Goal: Information Seeking & Learning: Learn about a topic

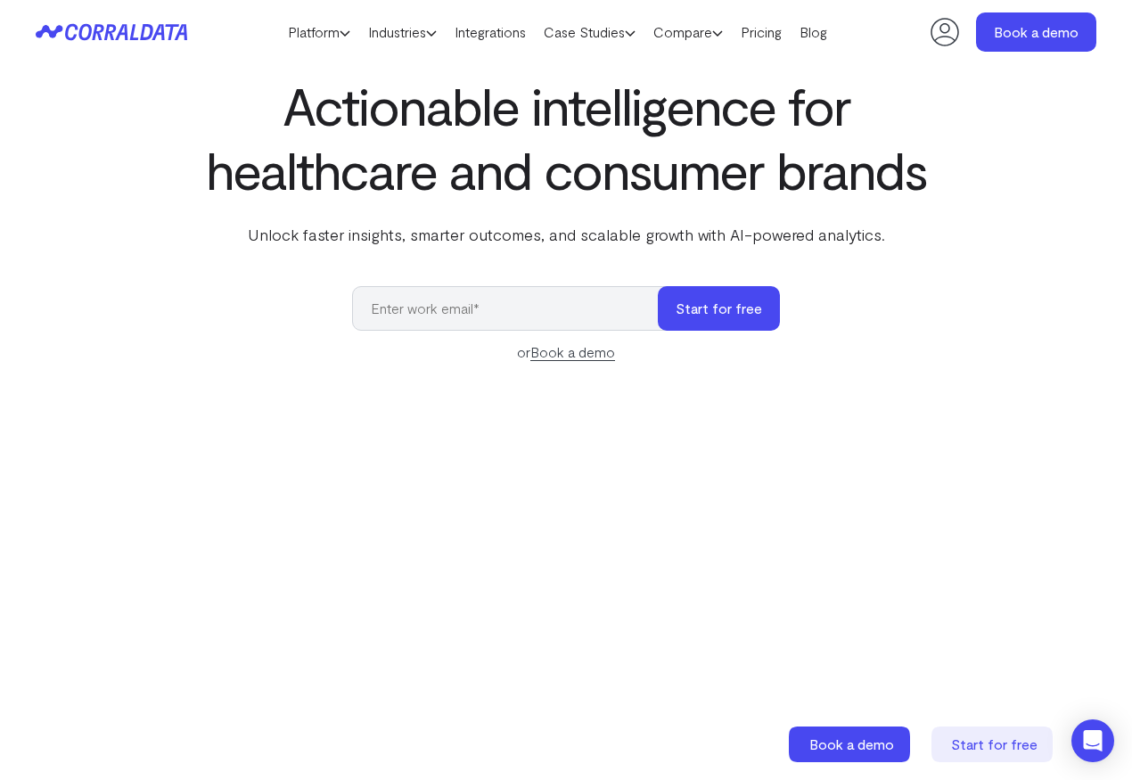
scroll to position [72, 0]
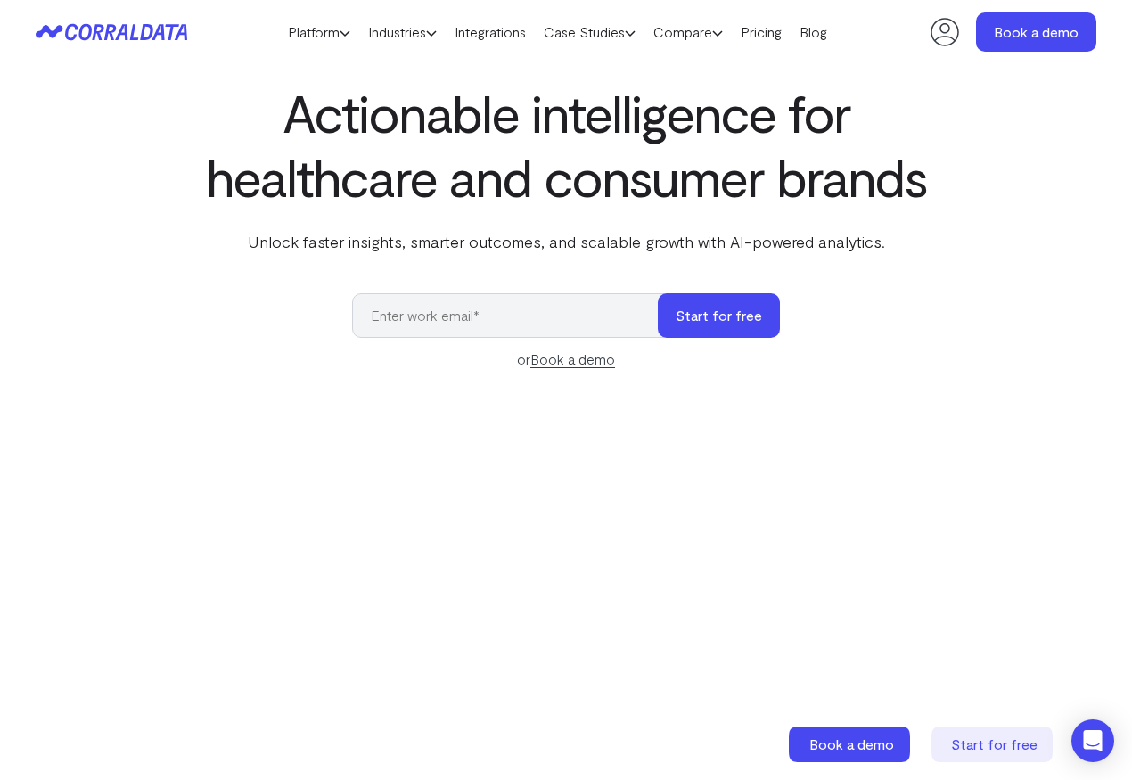
click at [177, 28] on icon at bounding box center [112, 32] width 152 height 18
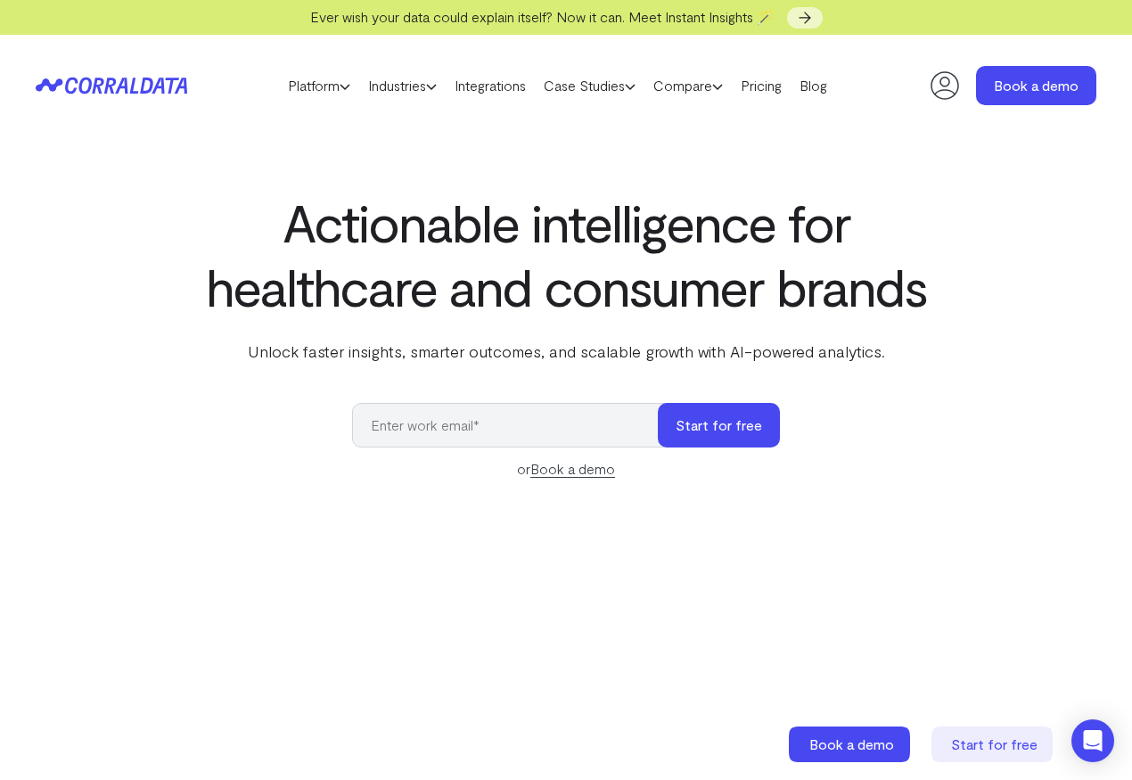
click at [176, 26] on div "Ever wish your data could explain itself? Now it can. Meet Instant Insights 🪄" at bounding box center [566, 17] width 1132 height 35
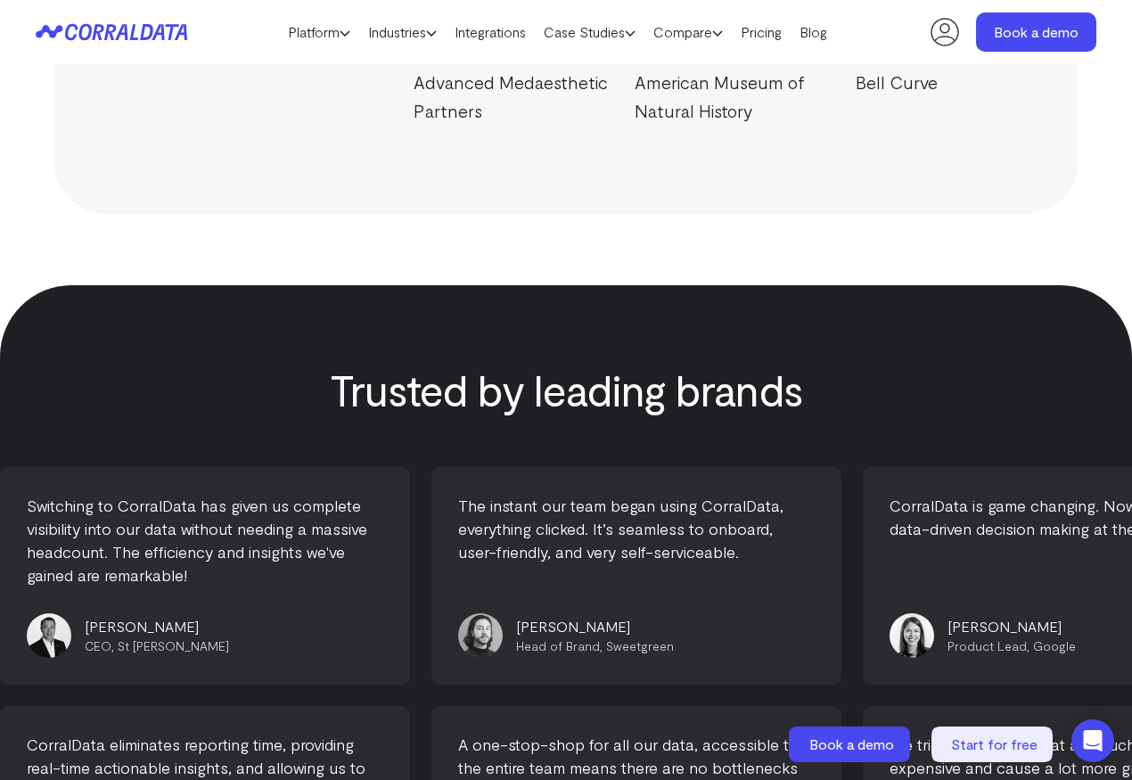
scroll to position [5693, 0]
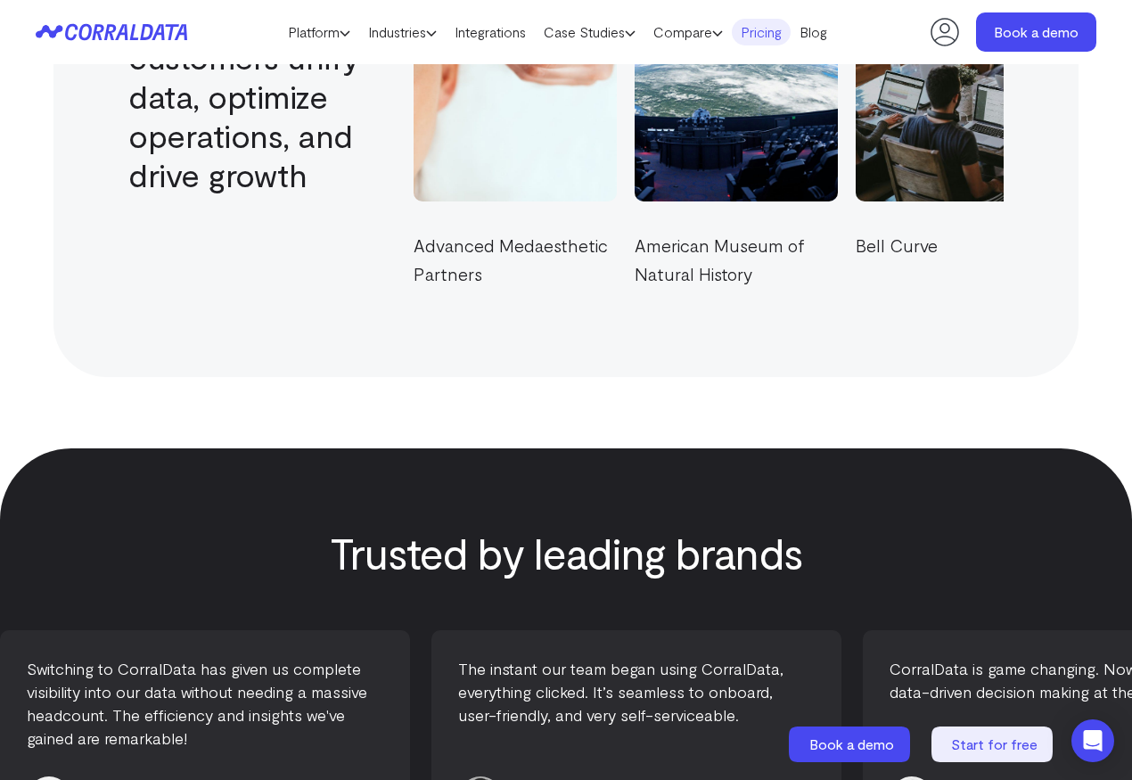
click at [791, 29] on link "Pricing" at bounding box center [761, 32] width 59 height 27
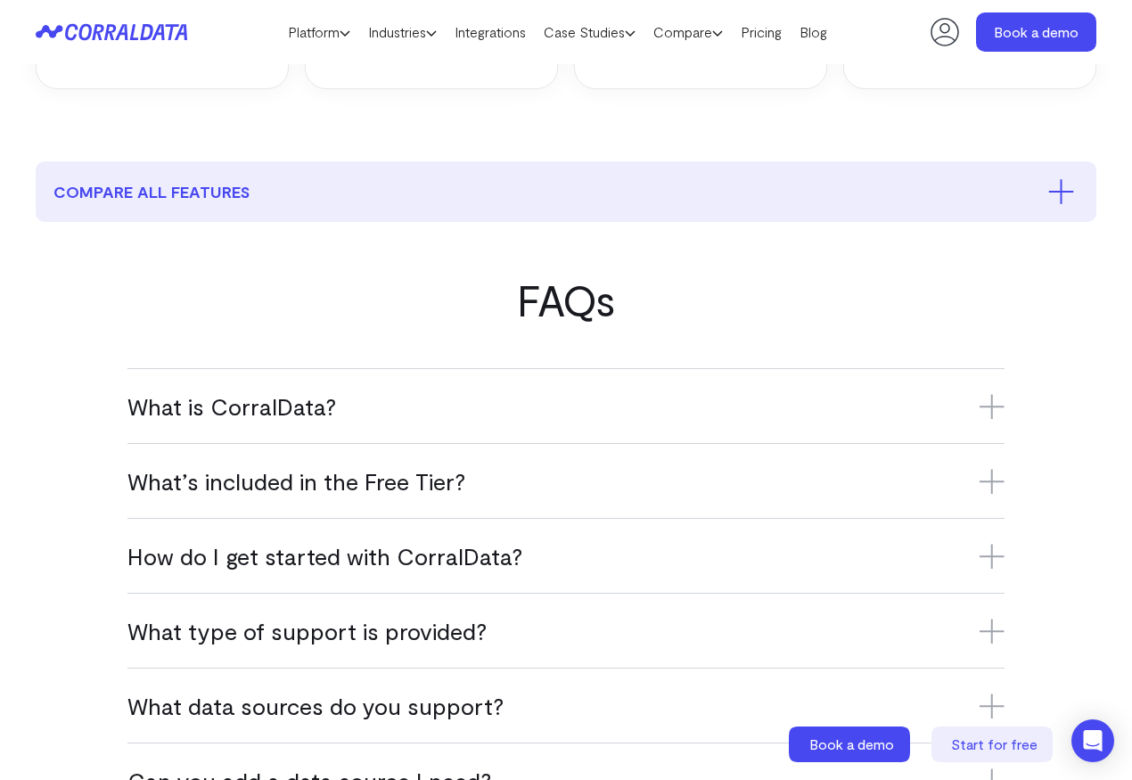
scroll to position [924, 0]
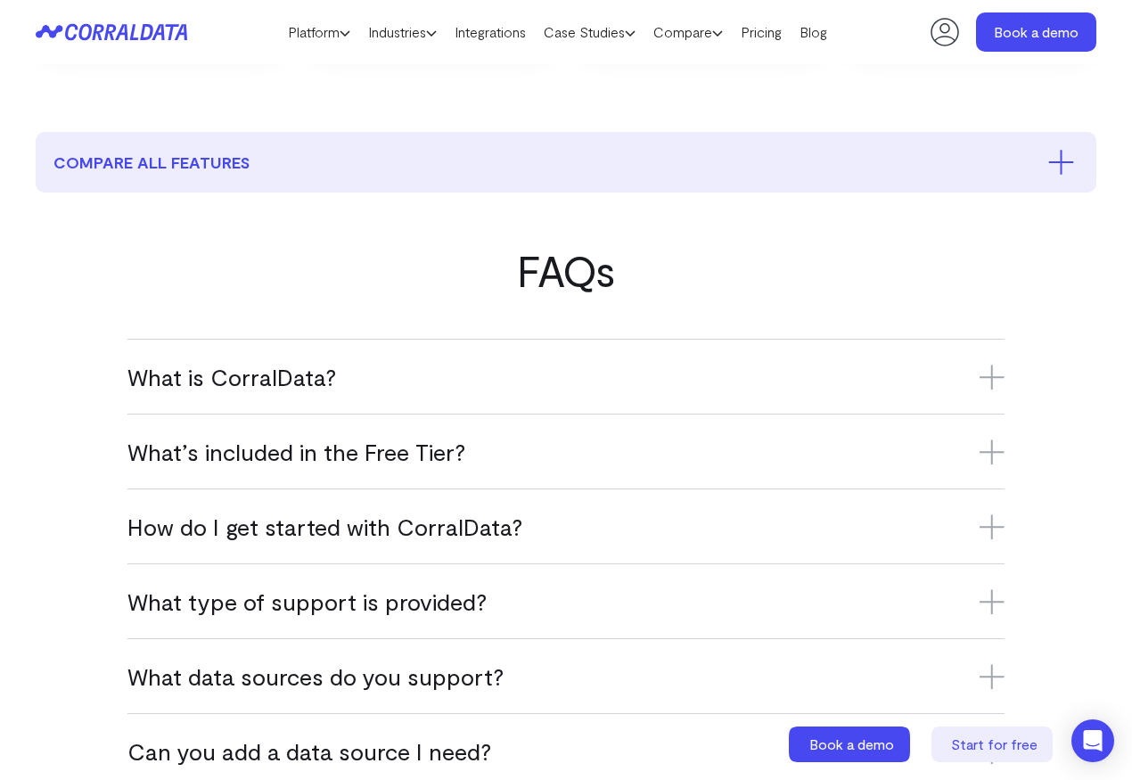
click at [285, 391] on h3 "What is CorralData?" at bounding box center [565, 376] width 877 height 29
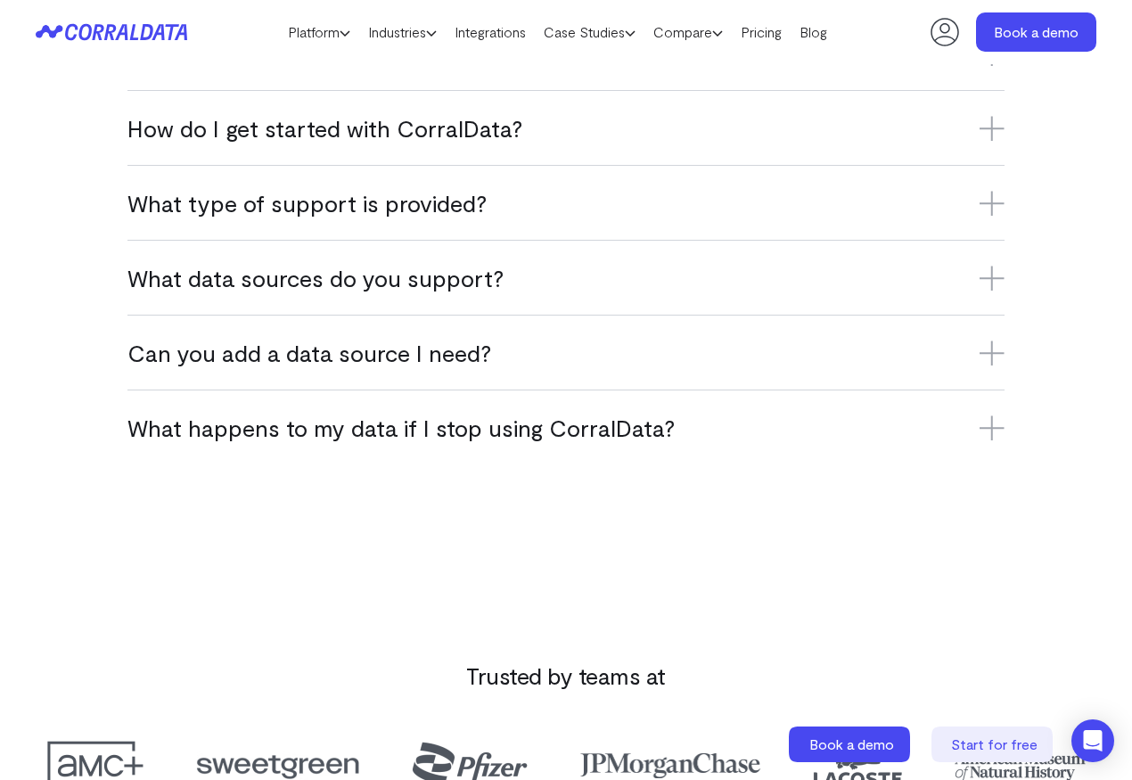
scroll to position [1431, 0]
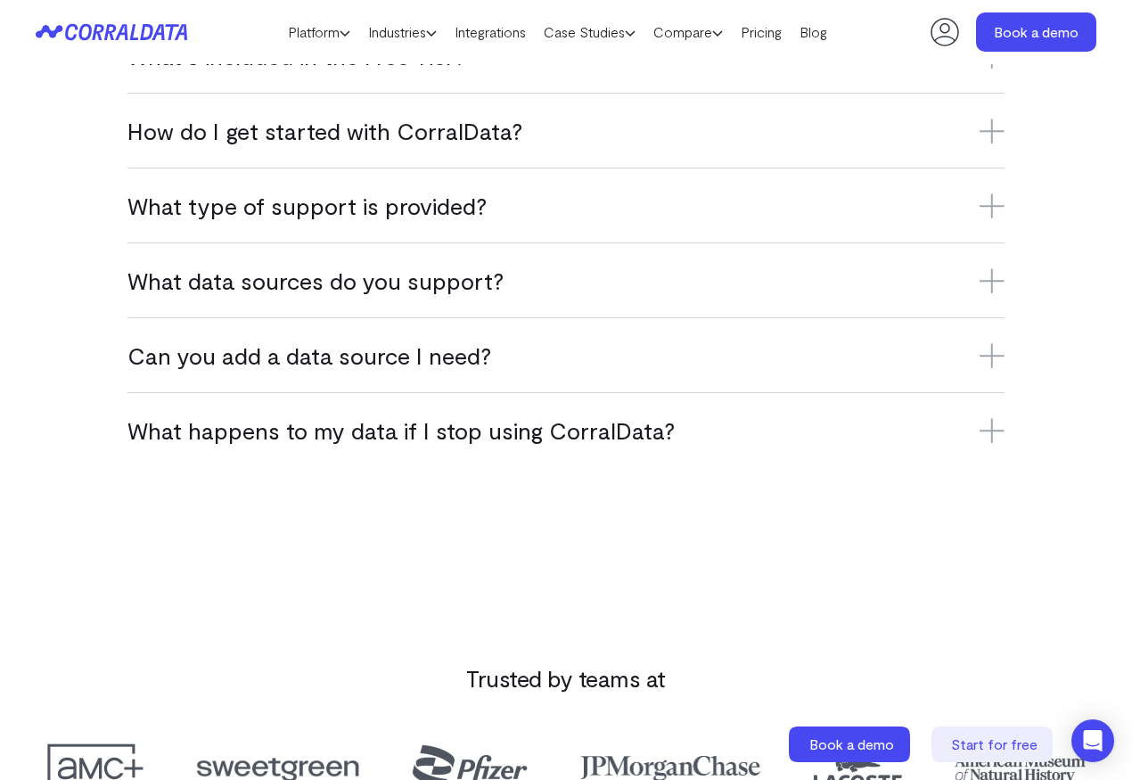
click at [435, 370] on h3 "Can you add a data source I need?" at bounding box center [565, 355] width 877 height 29
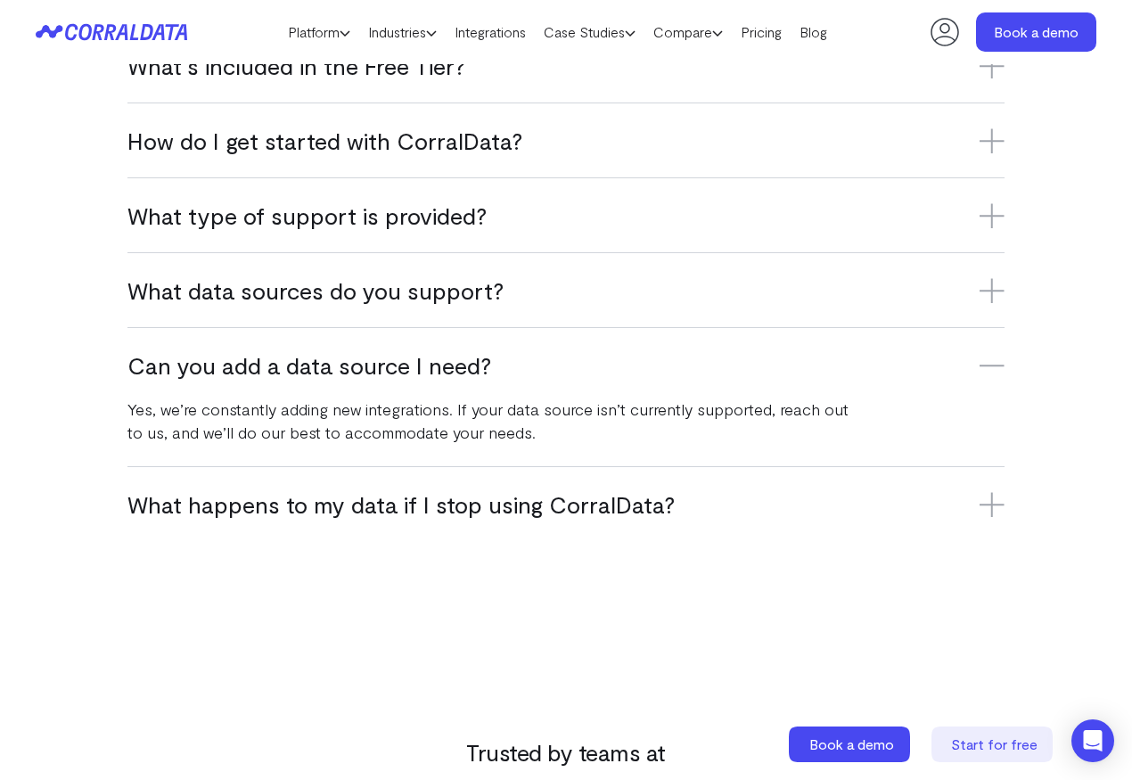
scroll to position [1297, 0]
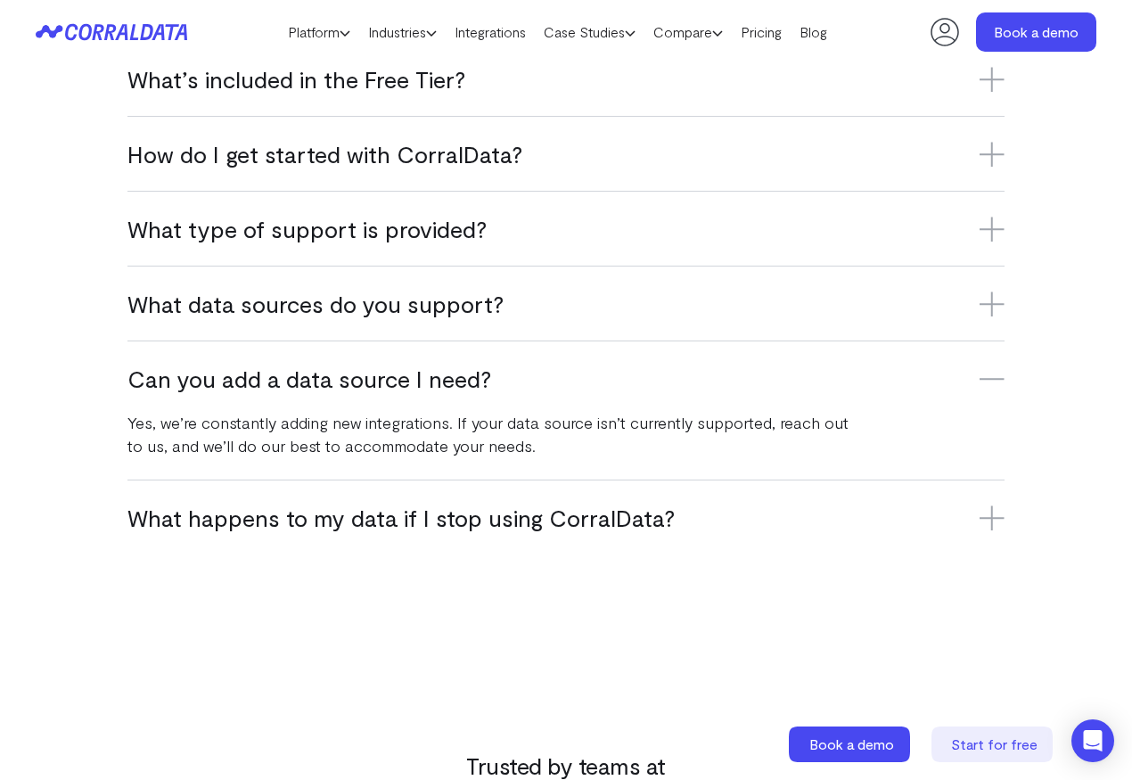
click at [417, 318] on h3 "What data sources do you support?" at bounding box center [565, 303] width 877 height 29
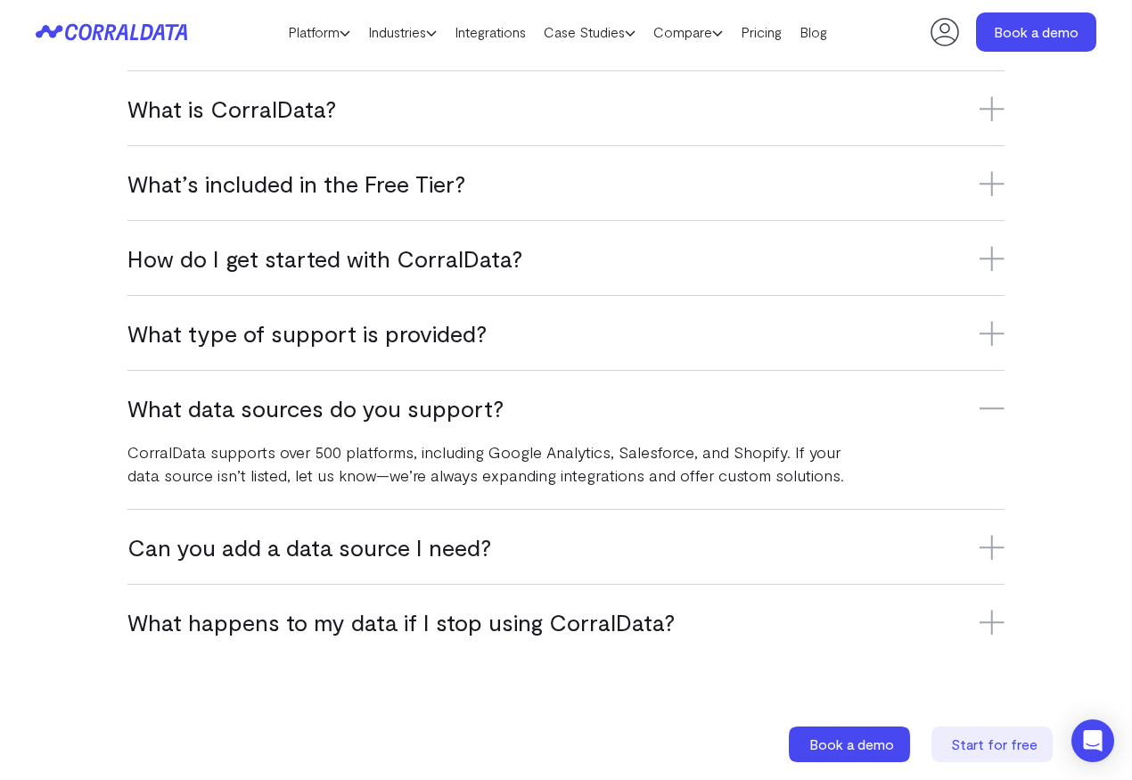
scroll to position [1192, 0]
click at [364, 349] on h3 "What type of support is provided?" at bounding box center [565, 333] width 877 height 29
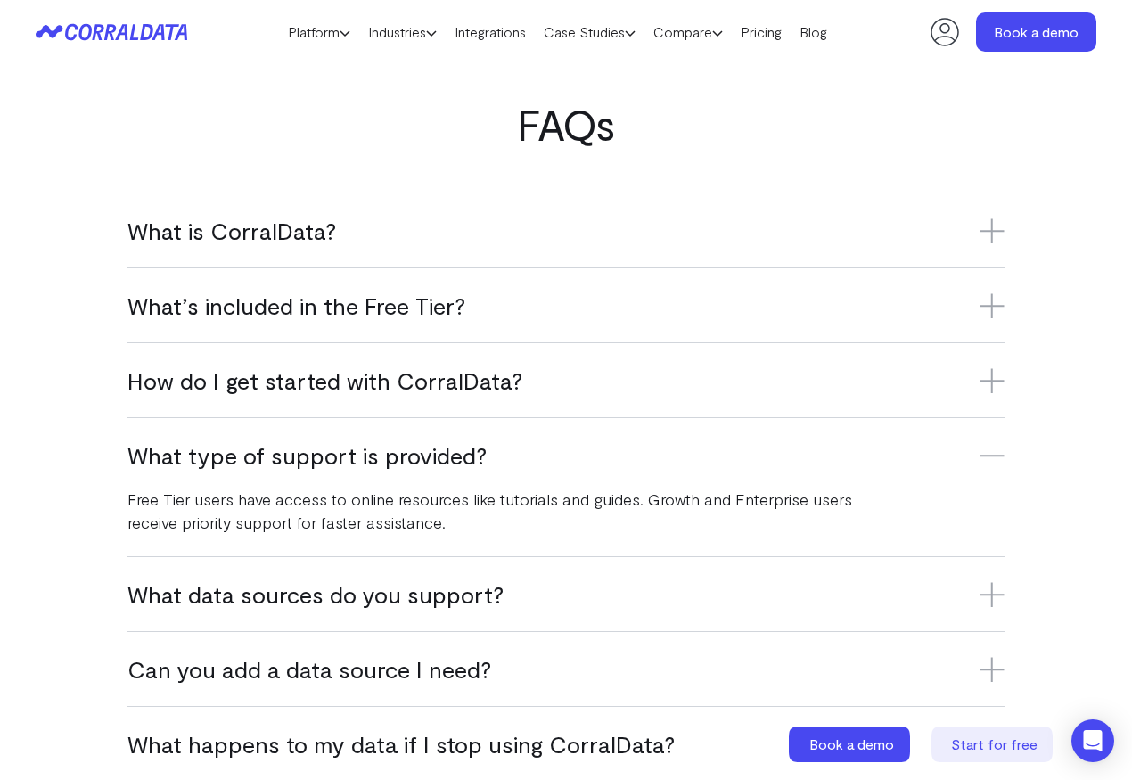
scroll to position [1031, 0]
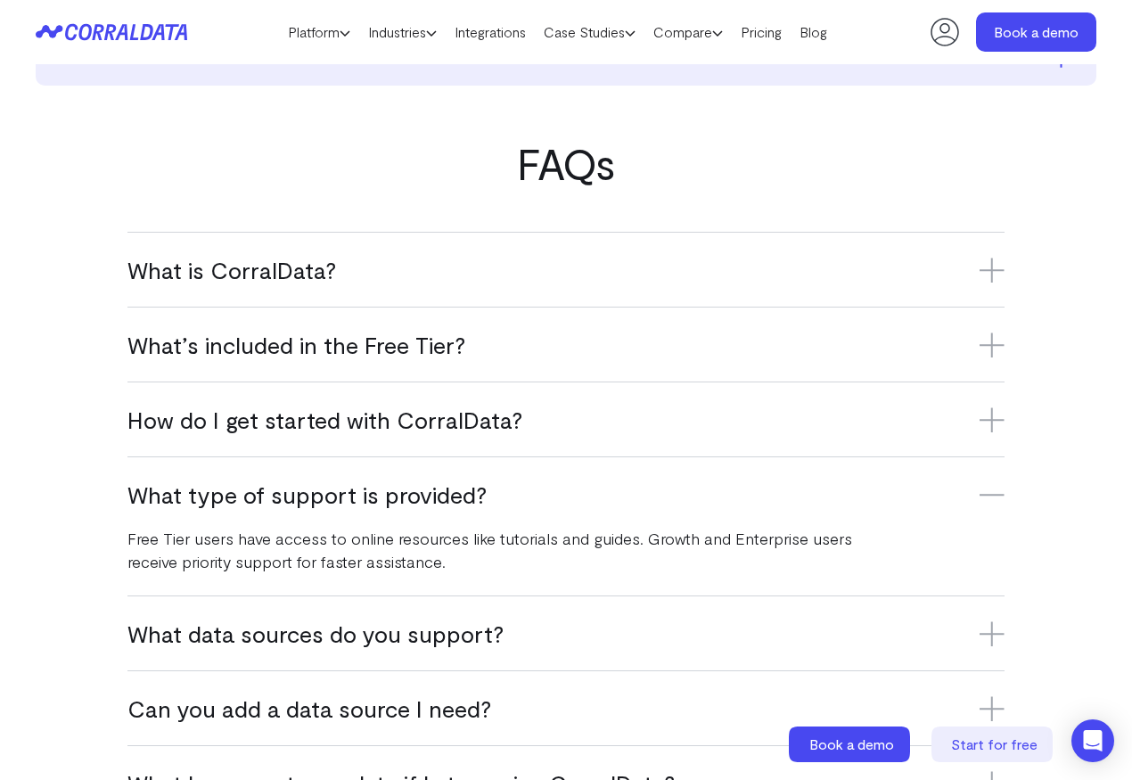
click at [264, 284] on h3 "What is CorralData?" at bounding box center [565, 269] width 877 height 29
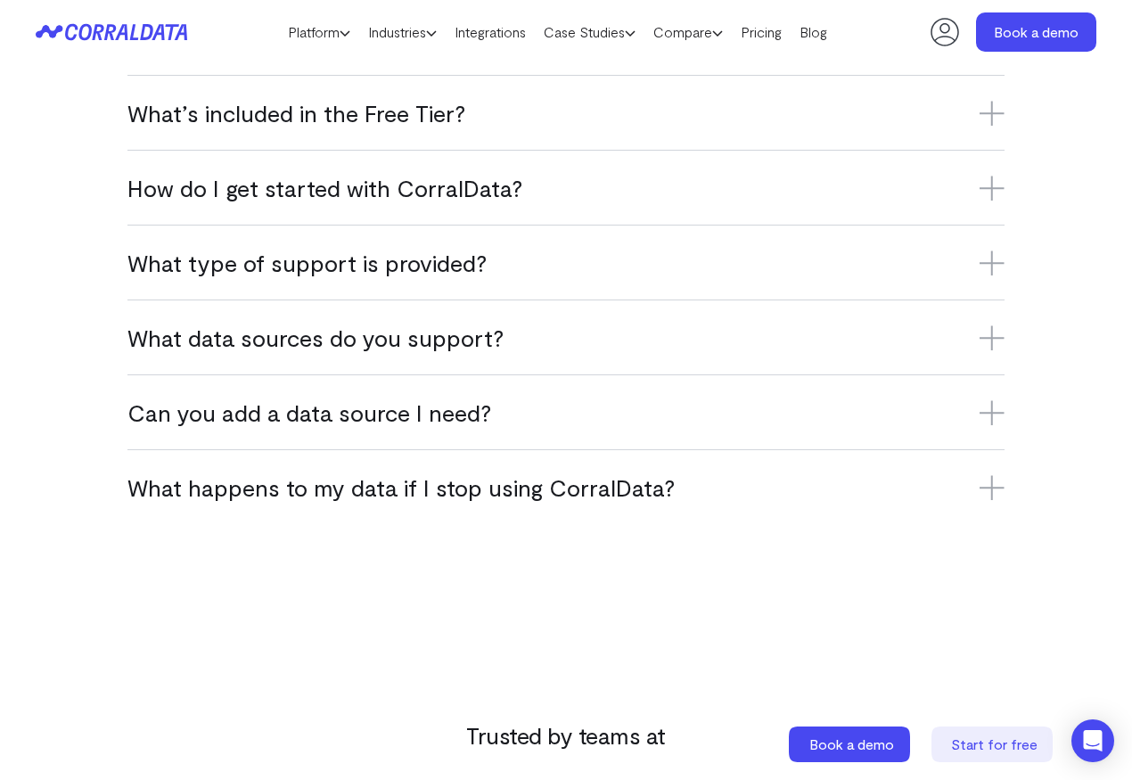
scroll to position [1285, 0]
